Goal: Complete application form

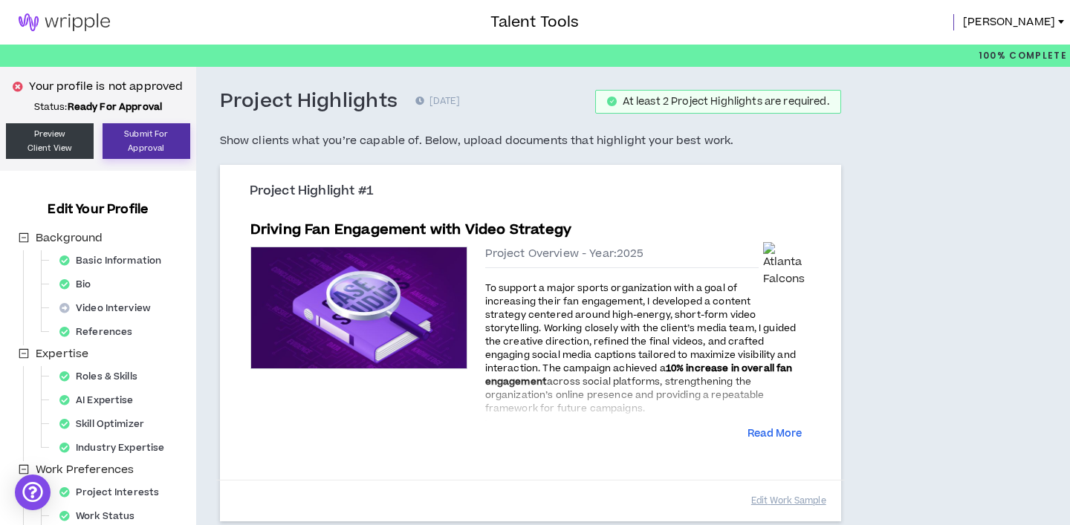
click at [149, 143] on button "Submit For Approval" at bounding box center [147, 141] width 88 height 36
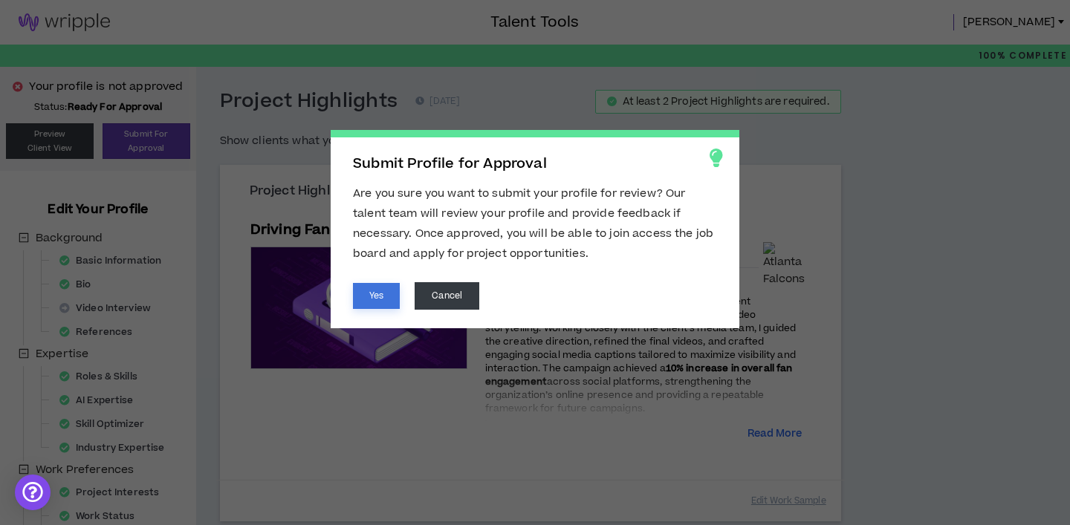
click at [368, 295] on button "Yes" at bounding box center [376, 296] width 47 height 26
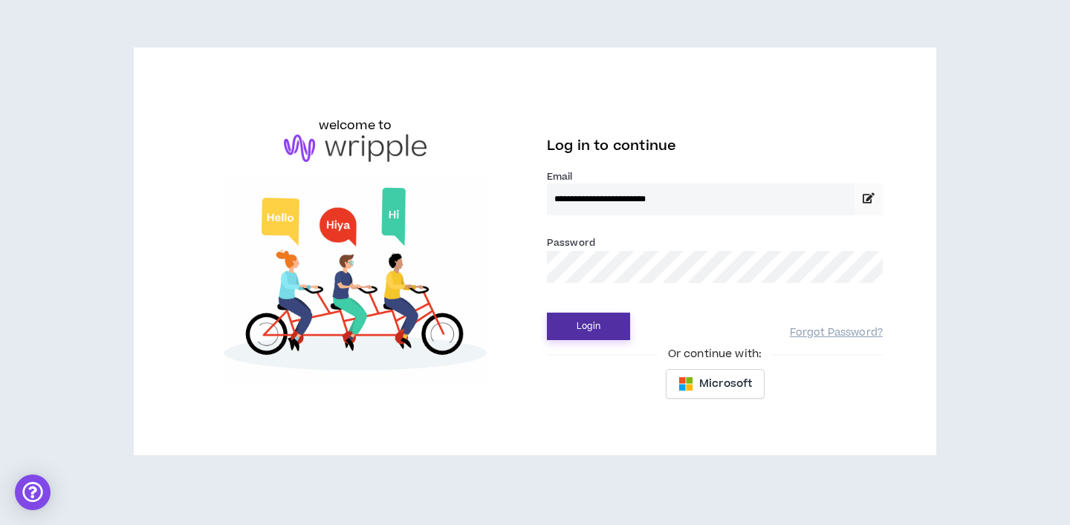
click at [567, 329] on button "Login" at bounding box center [588, 326] width 83 height 27
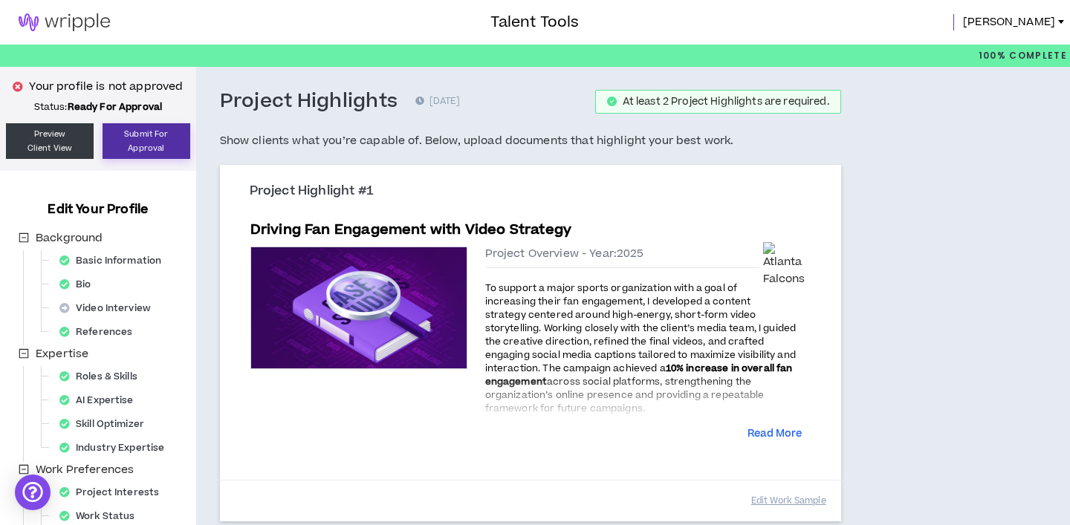
click at [145, 146] on button "Submit For Approval" at bounding box center [147, 141] width 88 height 36
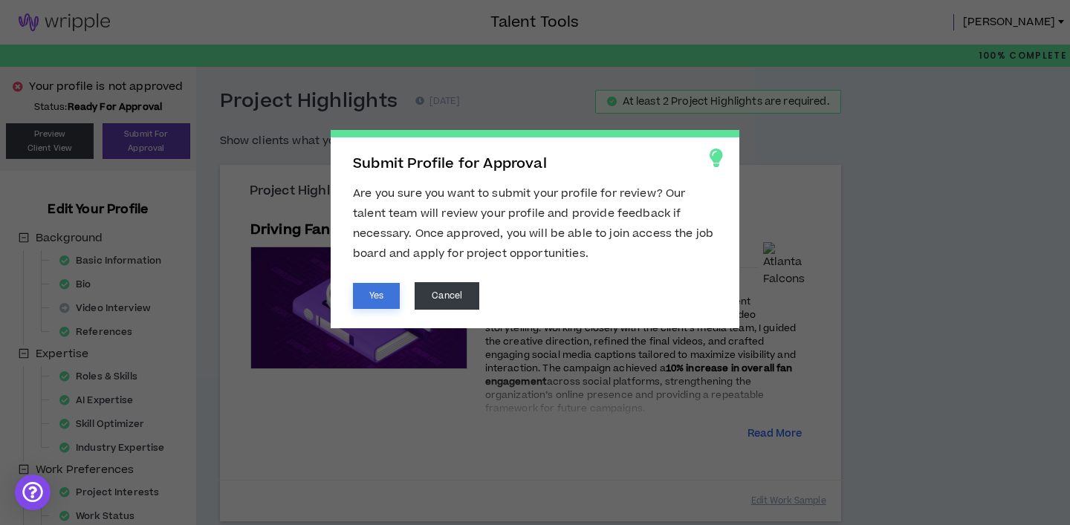
click at [381, 294] on button "Yes" at bounding box center [376, 296] width 47 height 26
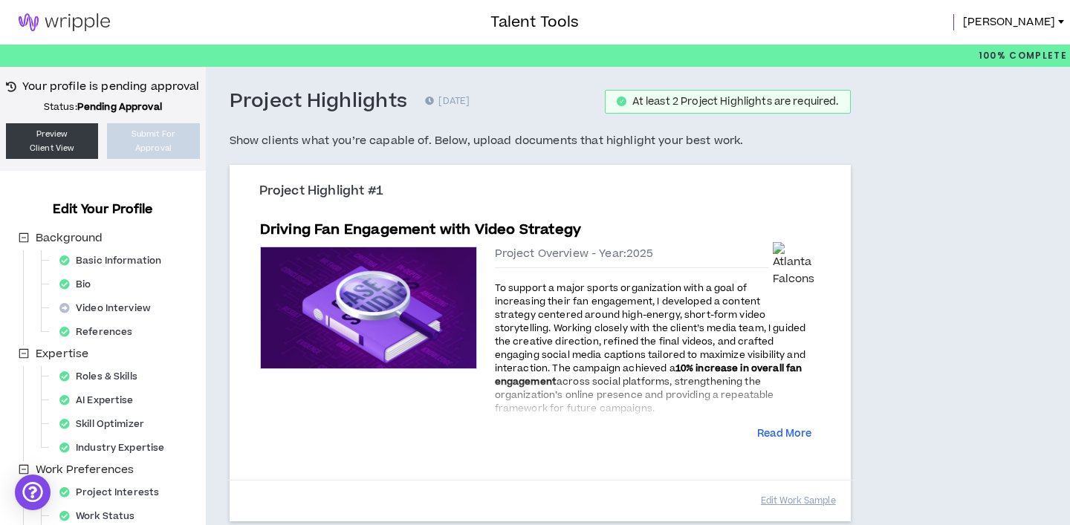
click at [51, 29] on img at bounding box center [64, 22] width 129 height 18
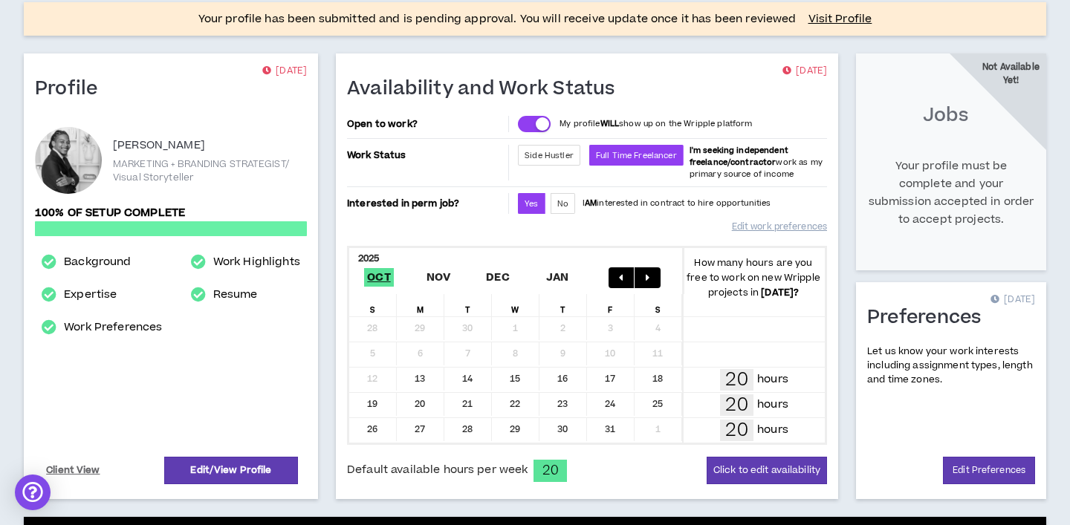
scroll to position [7, 0]
